Goal: Task Accomplishment & Management: Manage account settings

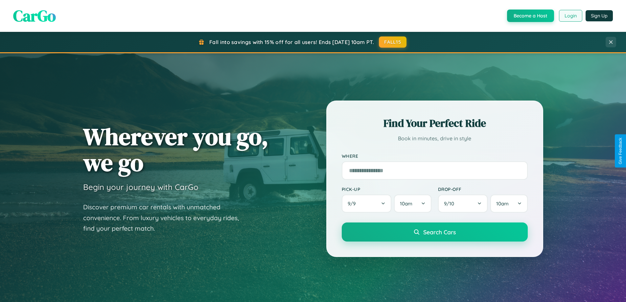
click at [570, 16] on button "Login" at bounding box center [570, 16] width 23 height 12
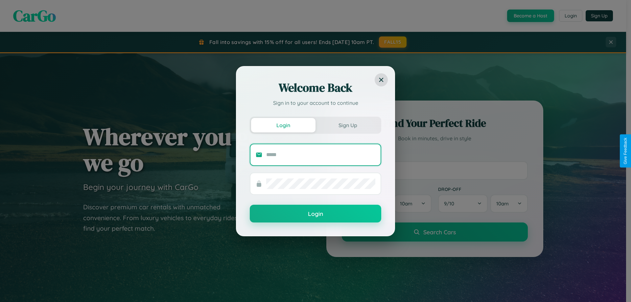
click at [321, 154] on input "text" at bounding box center [320, 155] width 109 height 11
type input "**********"
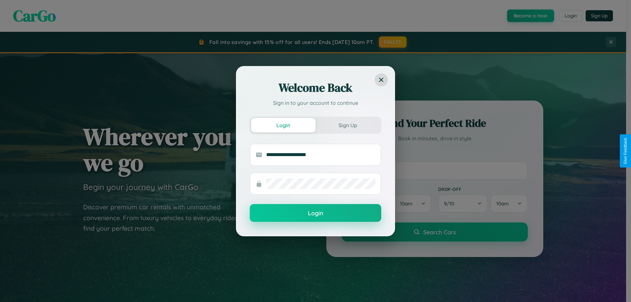
click at [315, 213] on button "Login" at bounding box center [315, 213] width 131 height 18
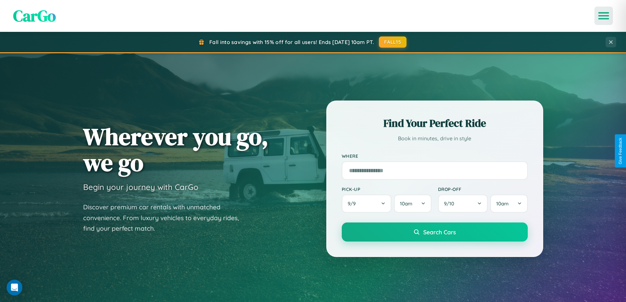
click at [604, 16] on icon "Open menu" at bounding box center [604, 16] width 10 height 6
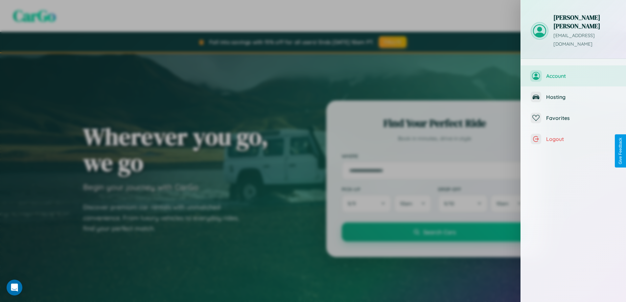
click at [573, 73] on span "Account" at bounding box center [581, 76] width 70 height 7
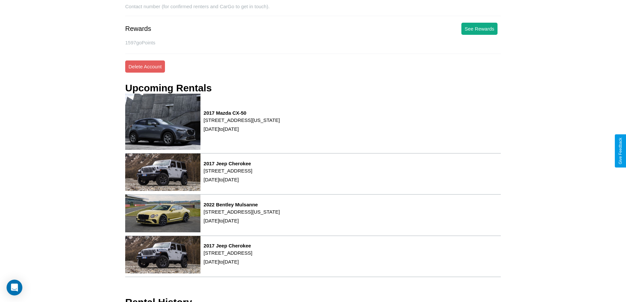
click at [490, 23] on button "See Rewards" at bounding box center [479, 29] width 36 height 12
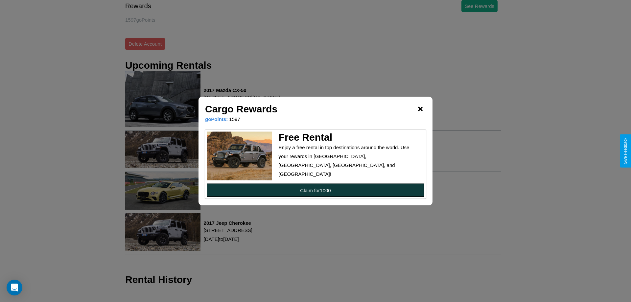
scroll to position [199, 0]
